Goal: Use online tool/utility: Utilize a website feature to perform a specific function

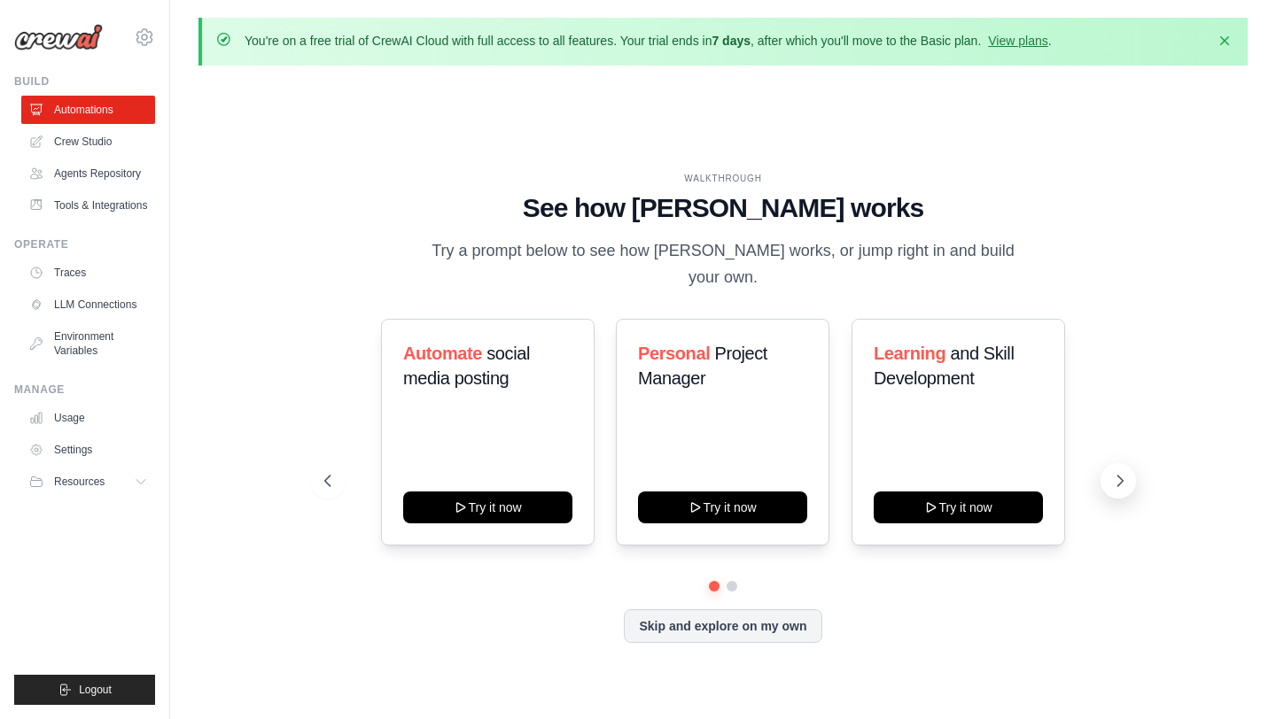
click at [1114, 472] on icon at bounding box center [1120, 481] width 18 height 18
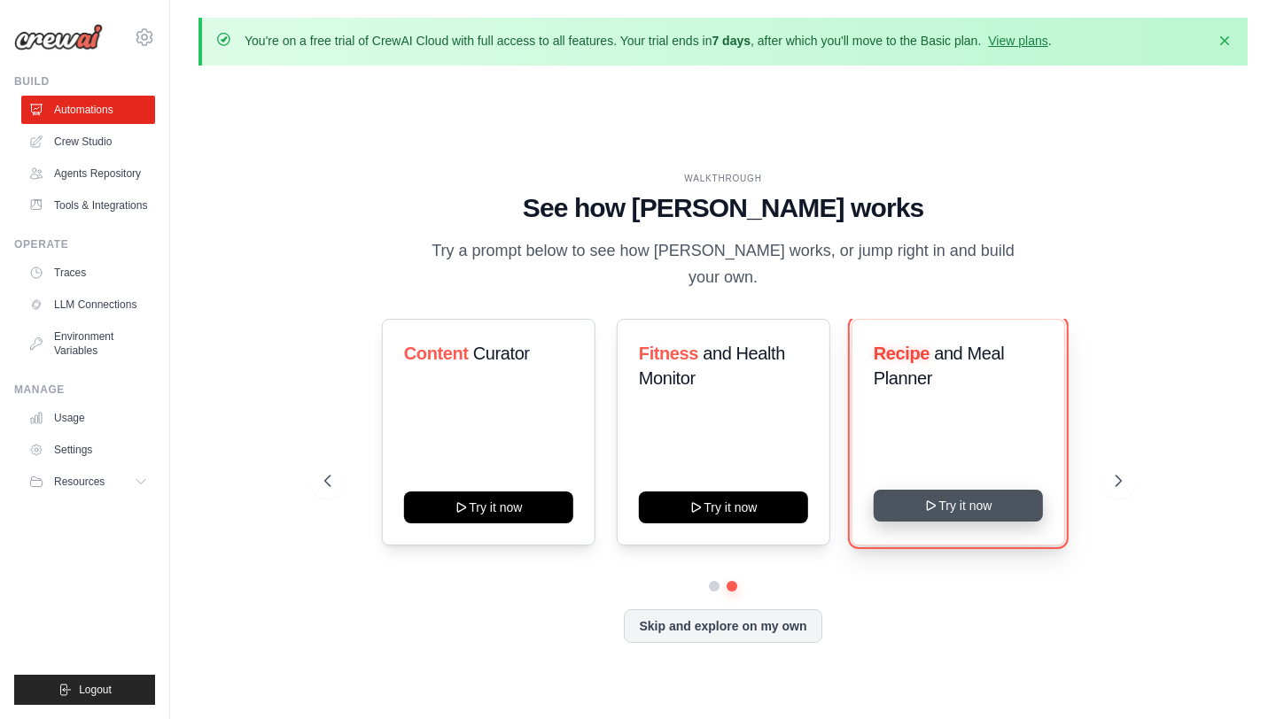
click at [936, 499] on icon at bounding box center [931, 506] width 14 height 14
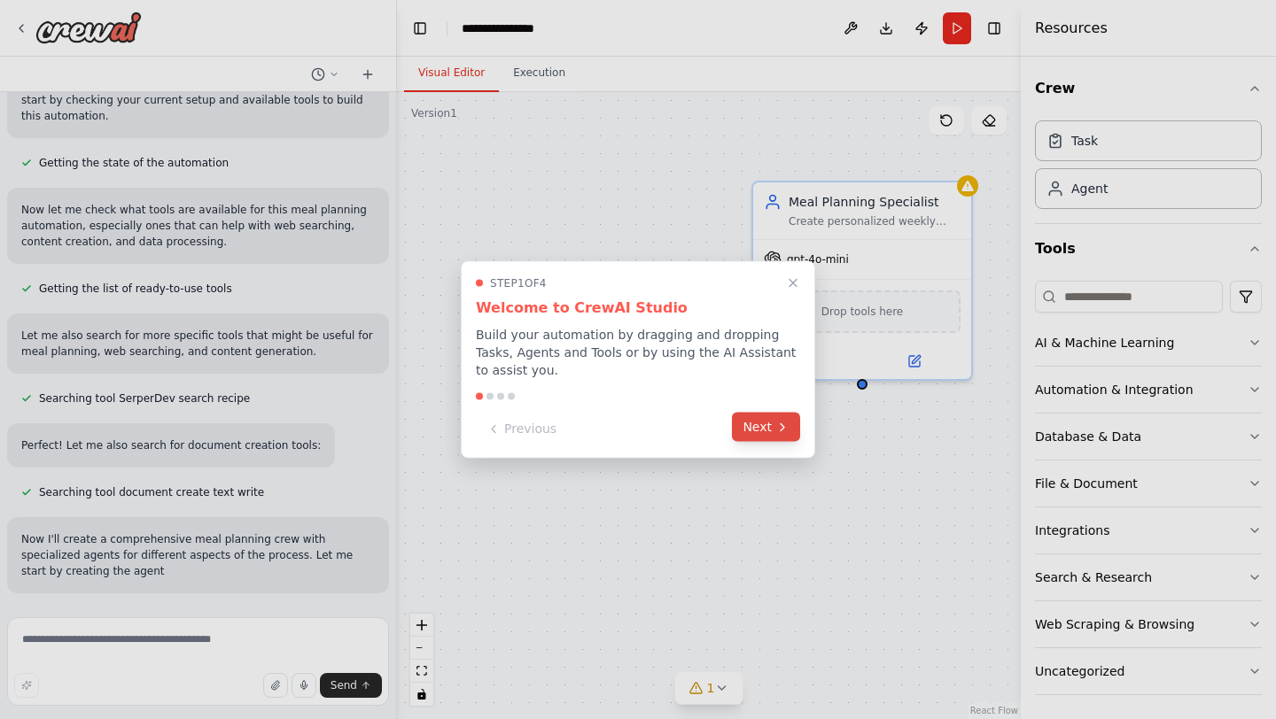
scroll to position [191, 0]
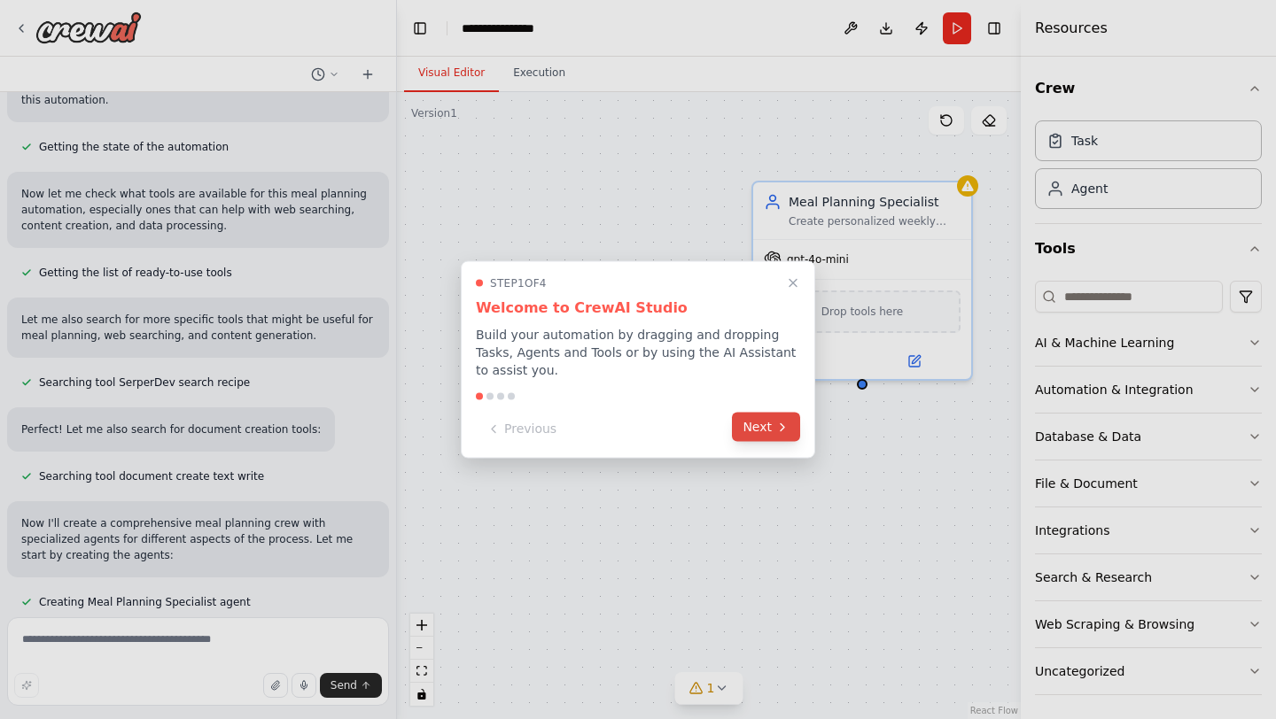
click at [750, 424] on button "Next" at bounding box center [766, 427] width 68 height 29
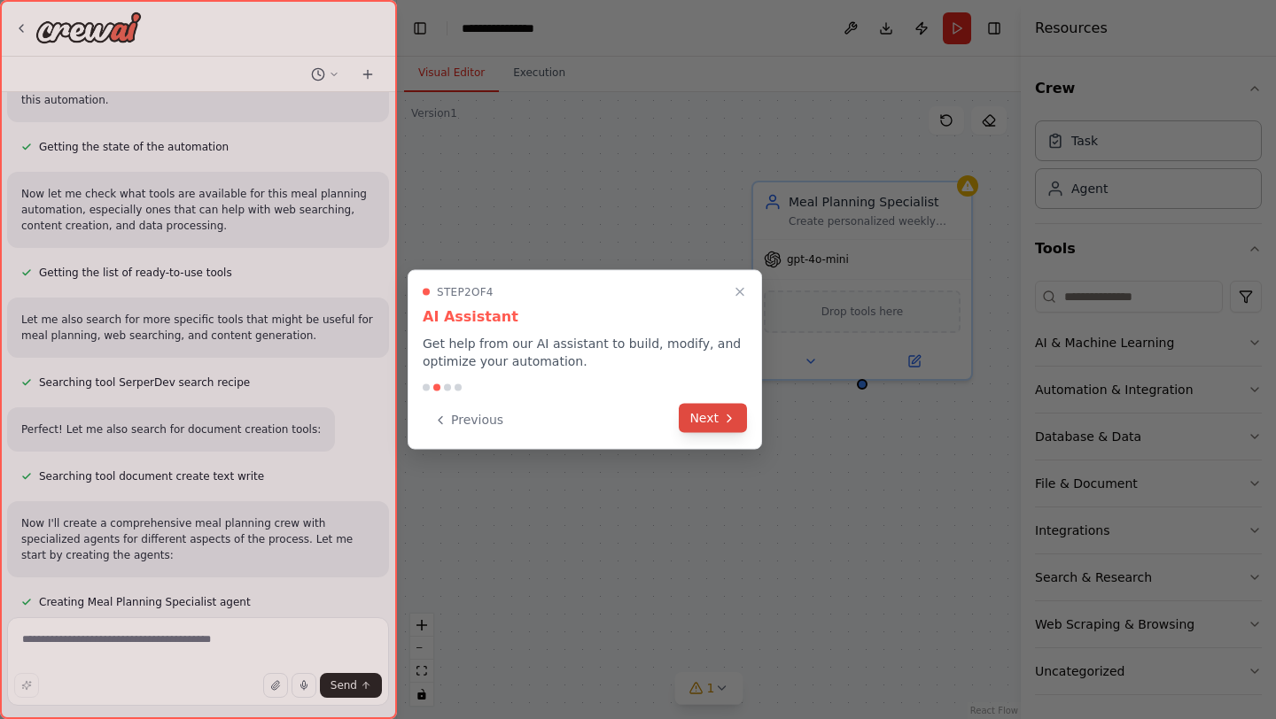
scroll to position [241, 0]
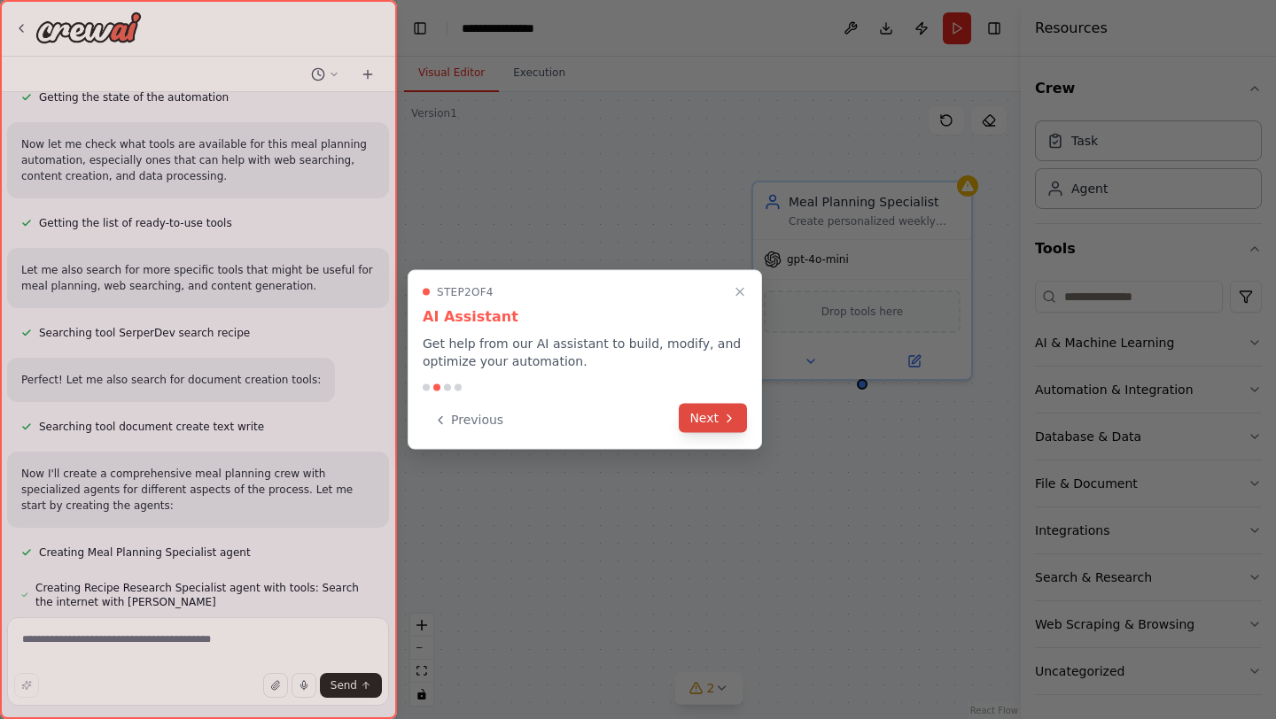
click at [728, 420] on icon at bounding box center [729, 418] width 4 height 7
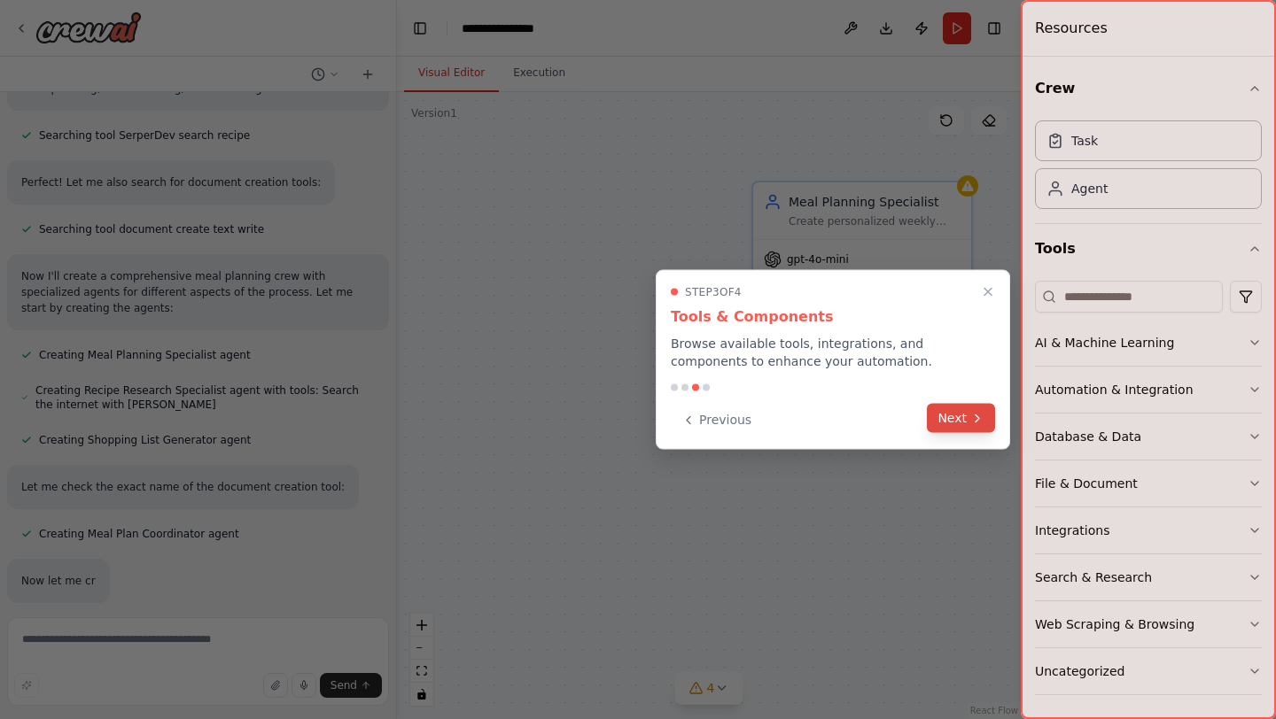
scroll to position [464, 0]
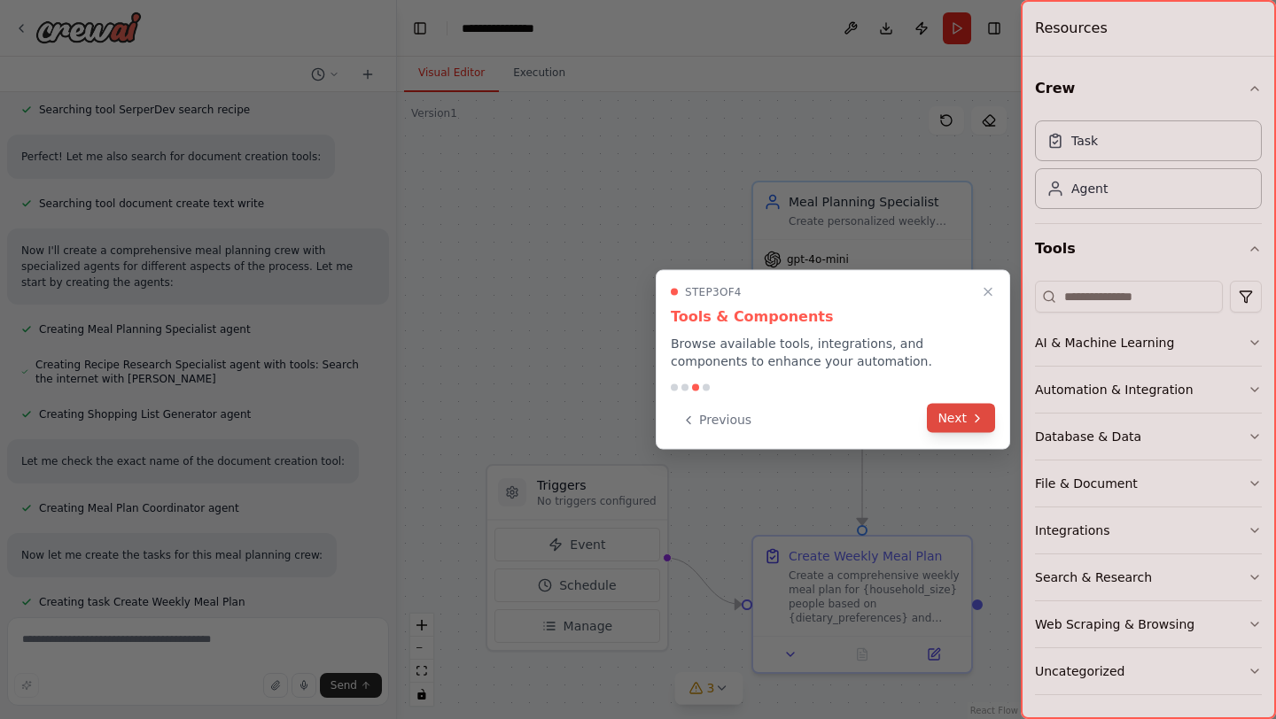
click at [955, 420] on button "Next" at bounding box center [961, 418] width 68 height 29
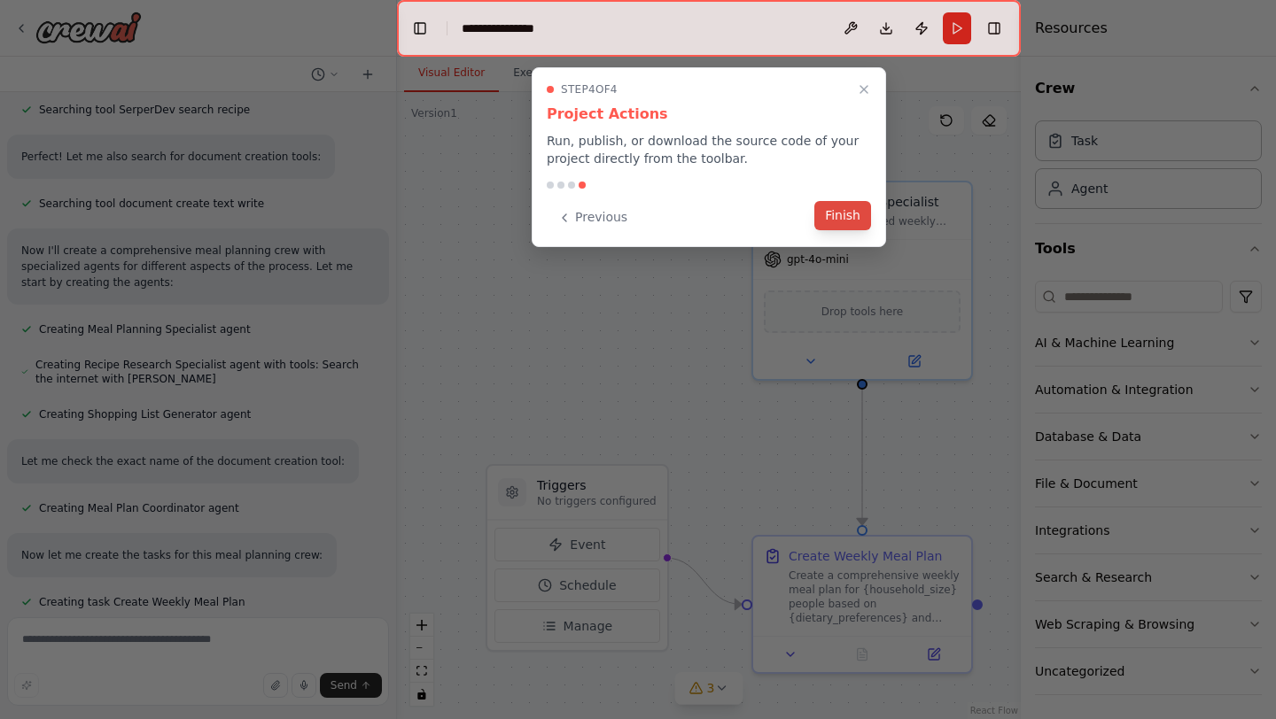
click at [835, 210] on button "Finish" at bounding box center [842, 215] width 57 height 29
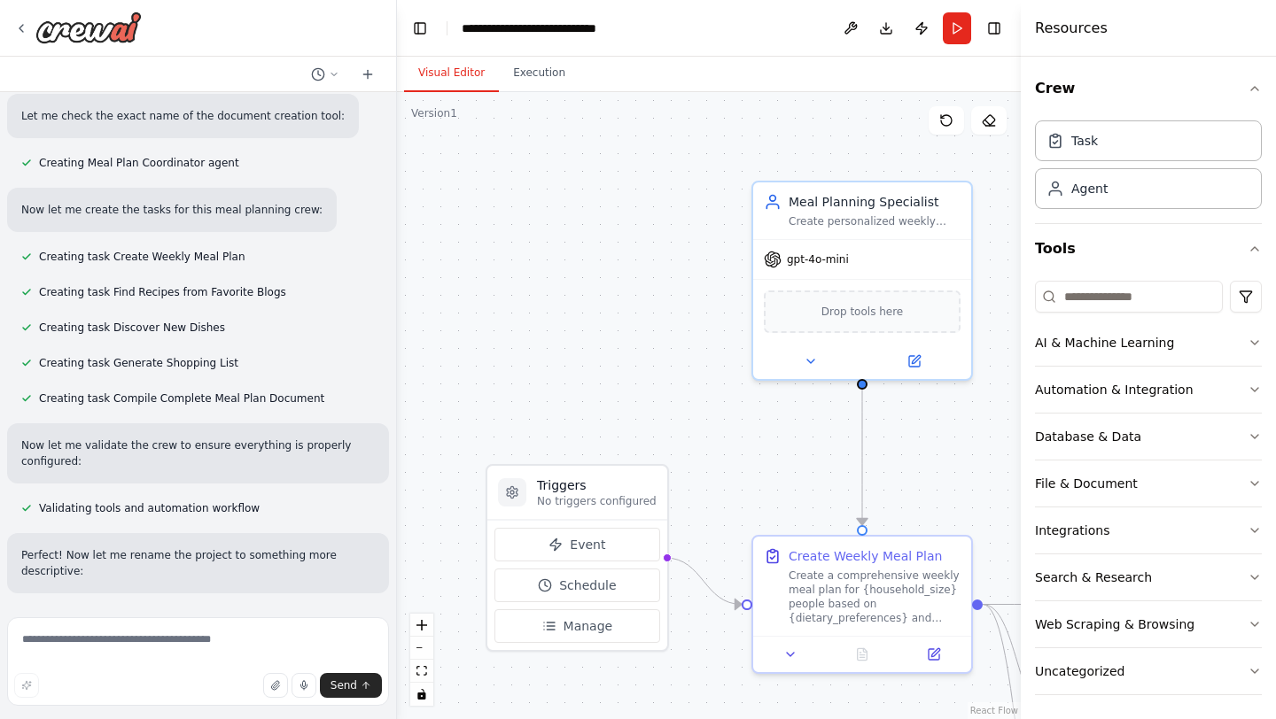
scroll to position [826, 0]
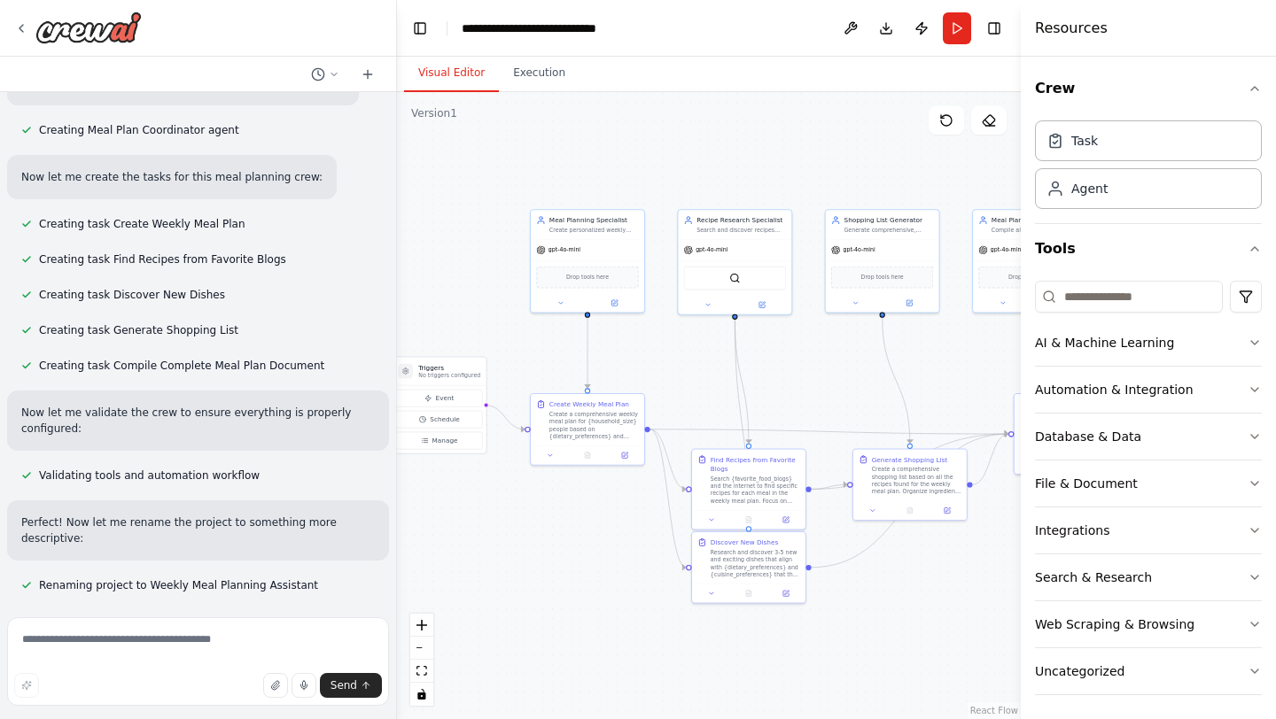
click at [558, 347] on div "Develop a crew that creates weekly meal plans based on your dietary preferences…" at bounding box center [638, 359] width 1276 height 719
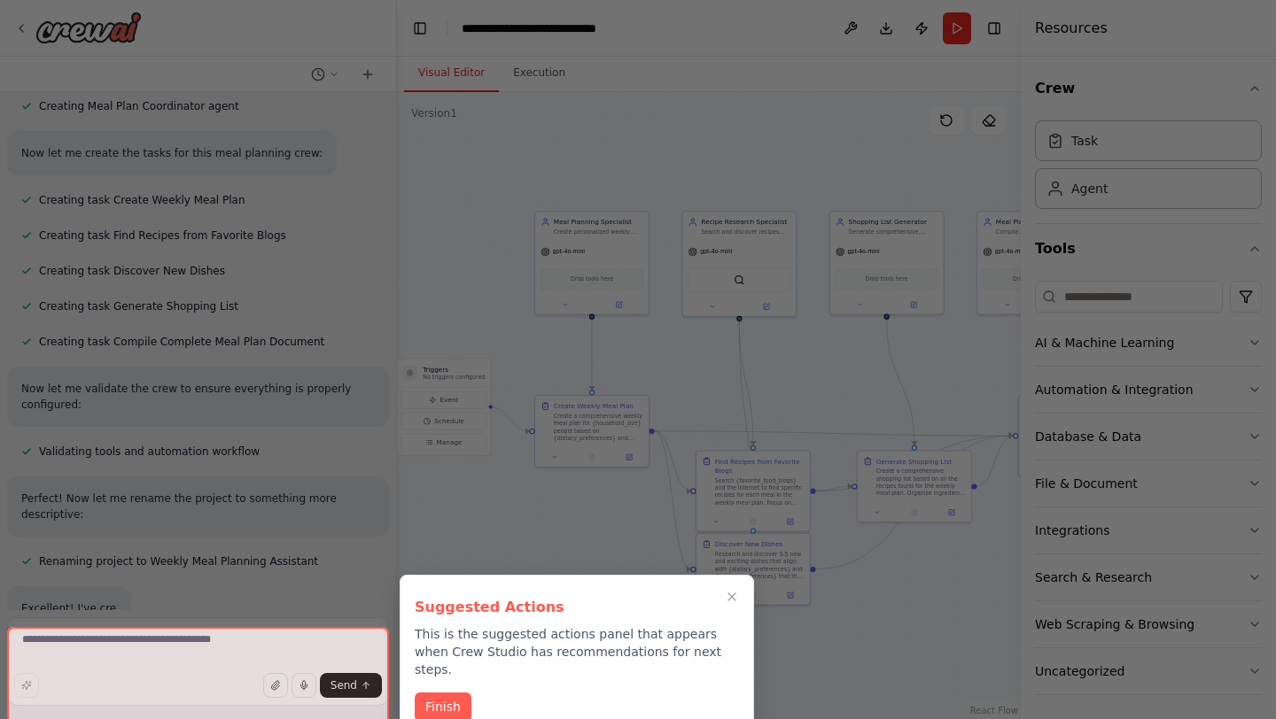
scroll to position [868, 0]
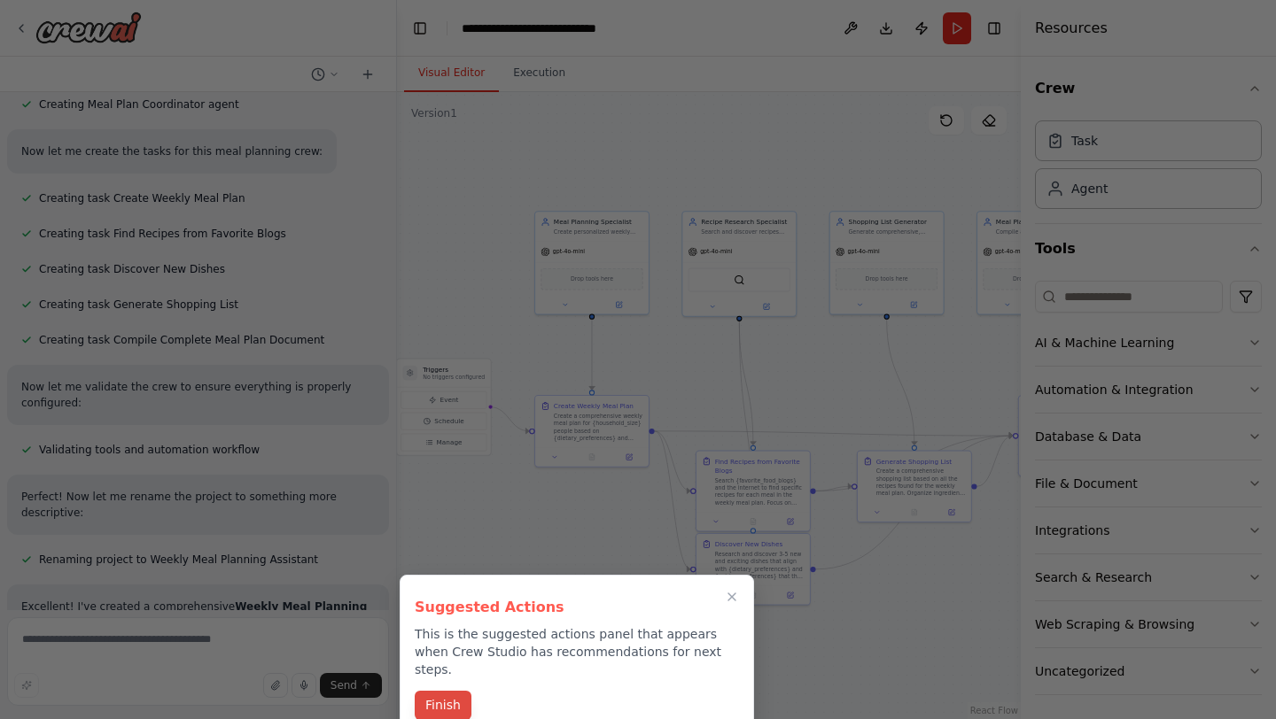
click at [445, 691] on button "Finish" at bounding box center [443, 705] width 57 height 29
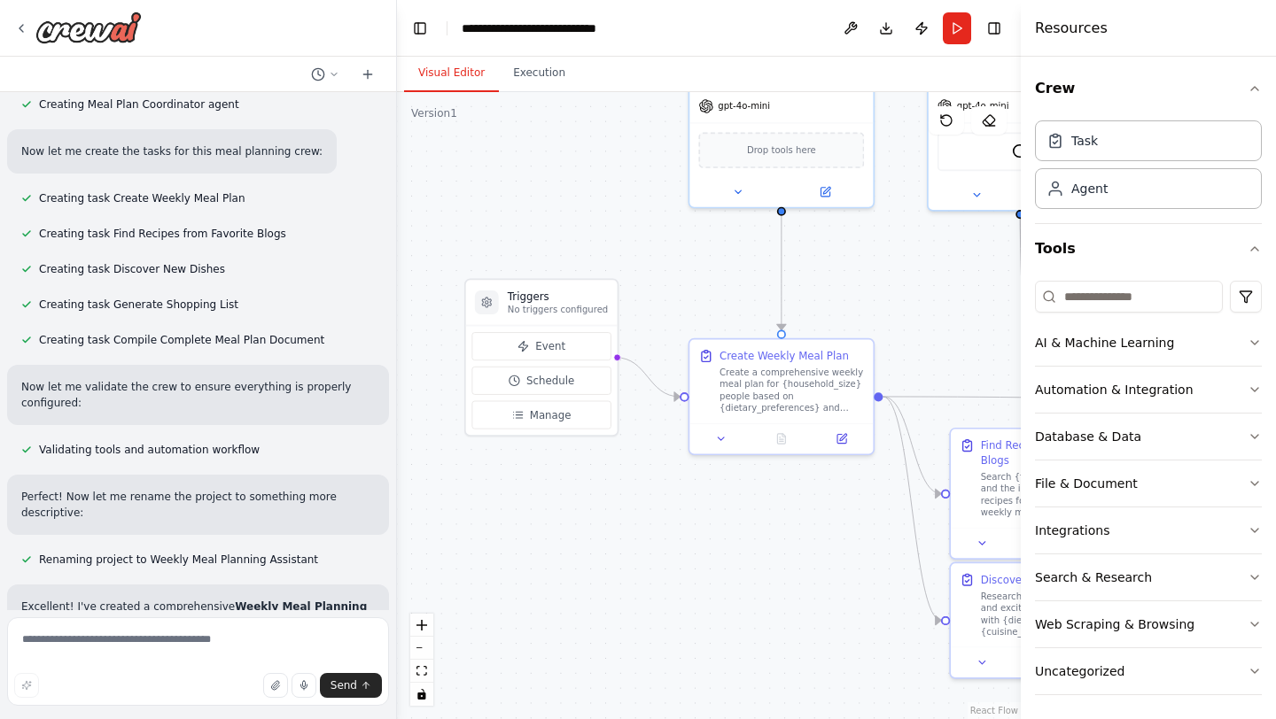
drag, startPoint x: 532, startPoint y: 602, endPoint x: 655, endPoint y: 719, distance: 169.8
click at [655, 719] on div ".deletable-edge-delete-btn { width: 20px; height: 20px; border: 0px solid #ffff…" at bounding box center [709, 405] width 624 height 627
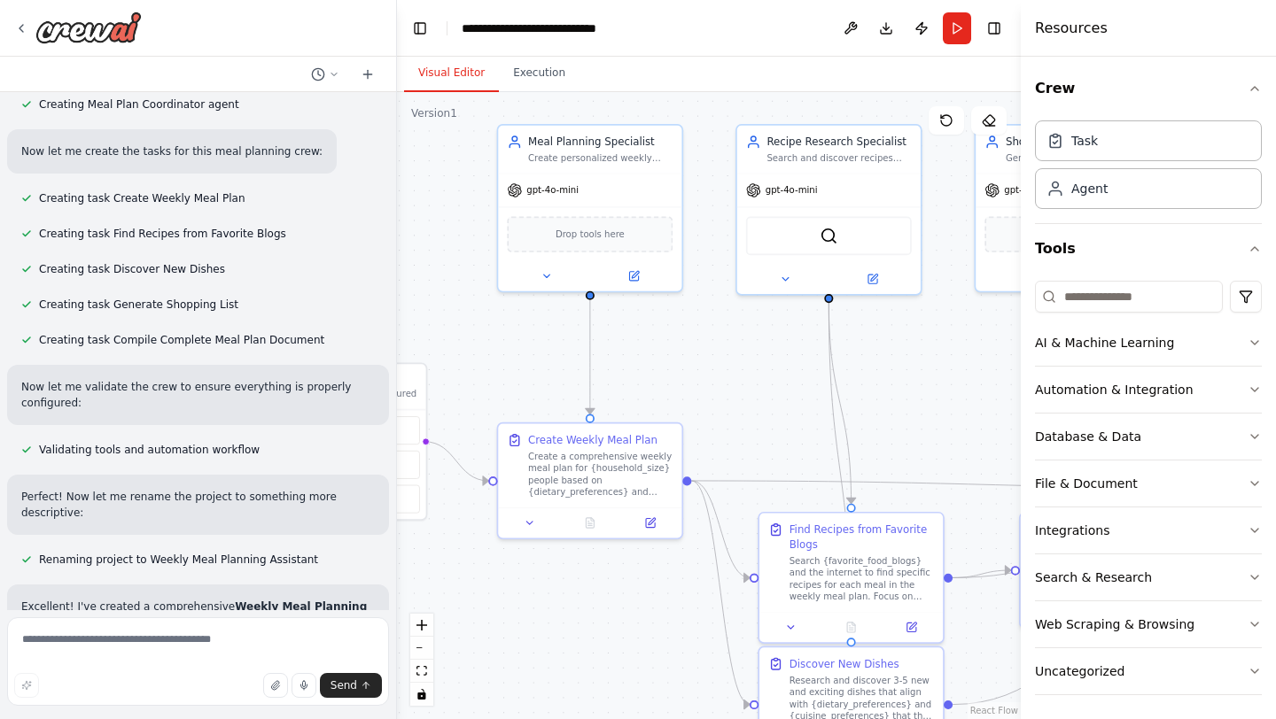
drag, startPoint x: 792, startPoint y: 613, endPoint x: 589, endPoint y: 697, distance: 219.7
click at [589, 697] on div ".deletable-edge-delete-btn { width: 20px; height: 20px; border: 0px solid #ffff…" at bounding box center [709, 405] width 624 height 627
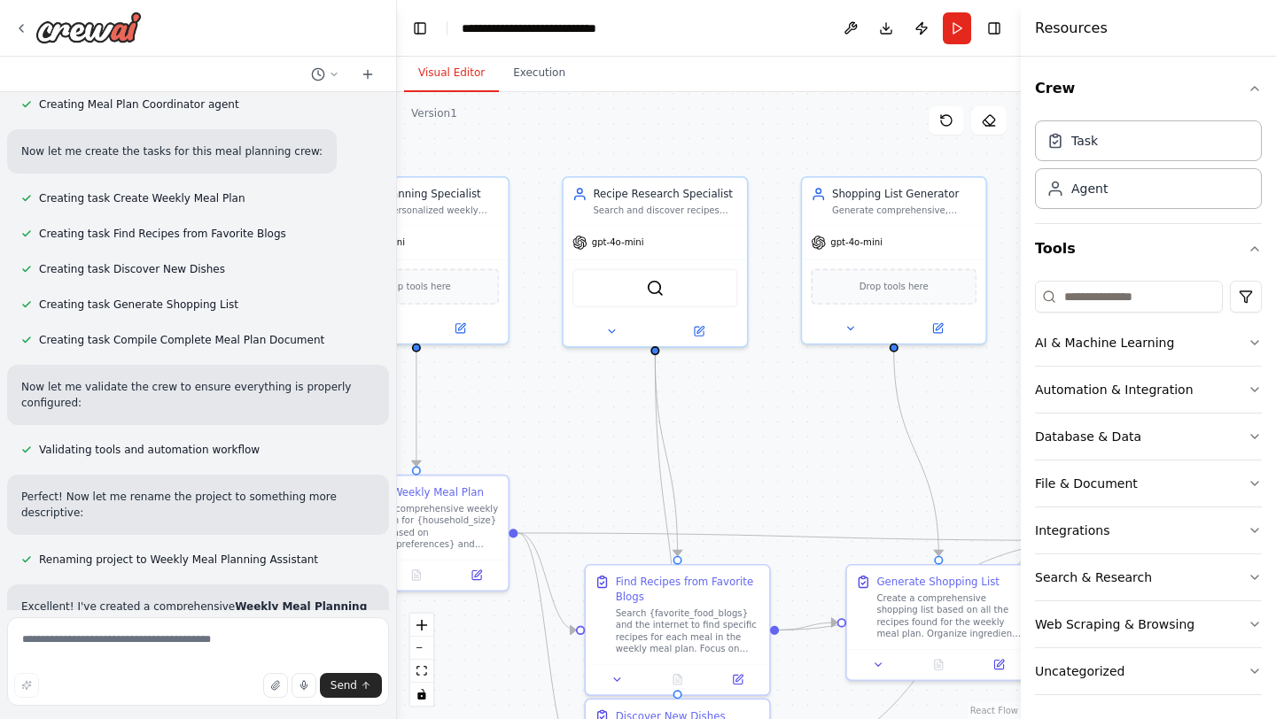
drag, startPoint x: 756, startPoint y: 351, endPoint x: 502, endPoint y: 431, distance: 265.9
click at [502, 431] on div ".deletable-edge-delete-btn { width: 20px; height: 20px; border: 0px solid #ffff…" at bounding box center [709, 405] width 624 height 627
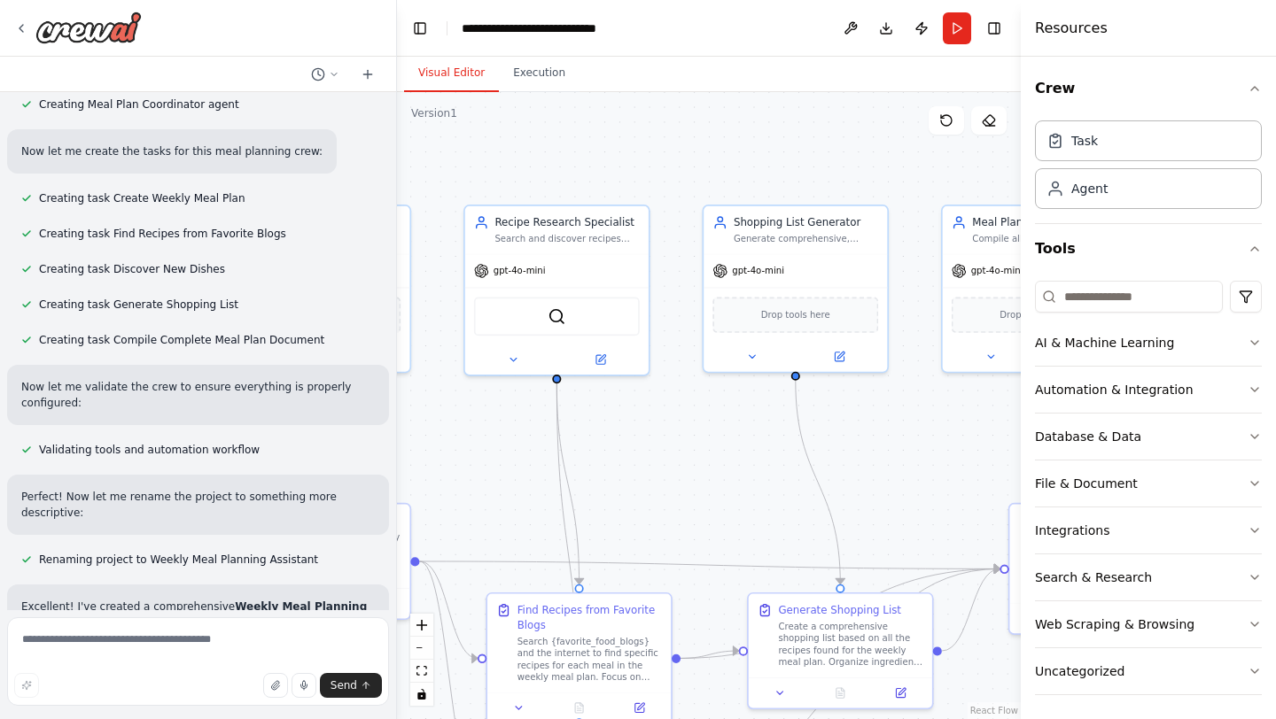
drag, startPoint x: 641, startPoint y: 455, endPoint x: 532, endPoint y: 455, distance: 108.1
click at [625, 455] on div ".deletable-edge-delete-btn { width: 20px; height: 20px; border: 0px solid #ffff…" at bounding box center [709, 405] width 624 height 627
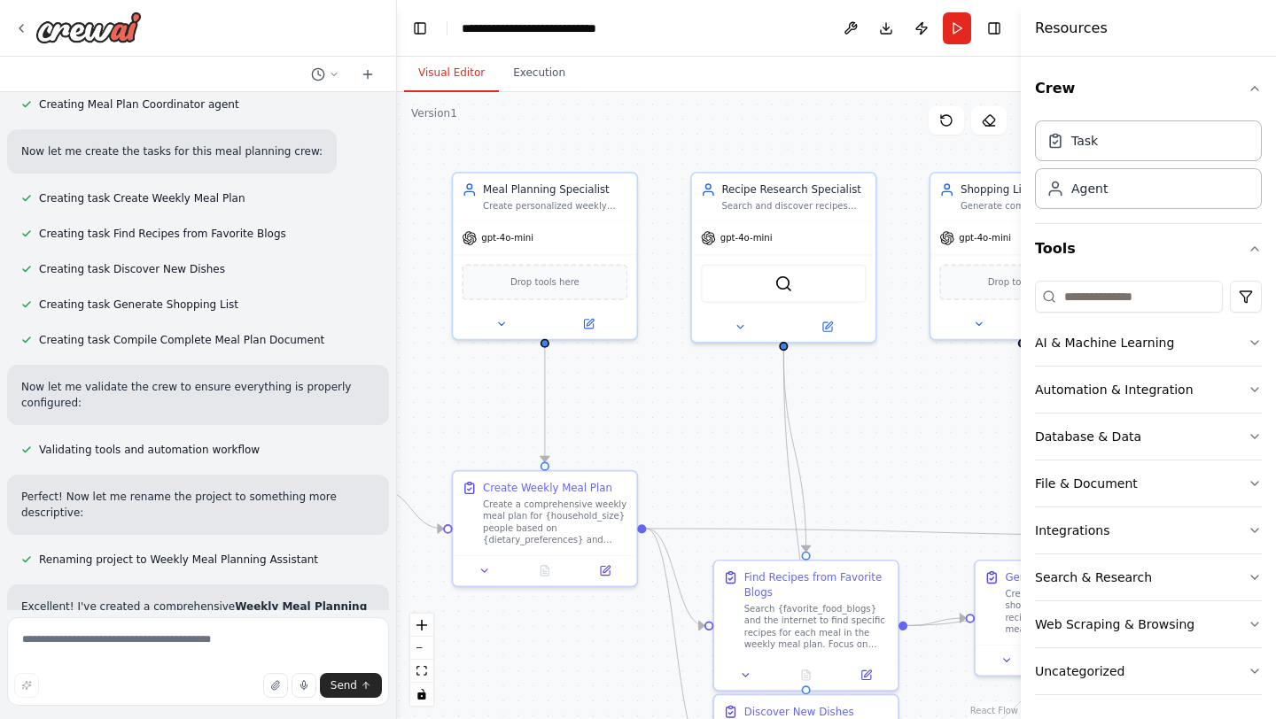
drag, startPoint x: 730, startPoint y: 498, endPoint x: 991, endPoint y: 470, distance: 262.9
click at [991, 469] on div ".deletable-edge-delete-btn { width: 20px; height: 20px; border: 0px solid #ffff…" at bounding box center [709, 405] width 624 height 627
